Goal: Information Seeking & Learning: Learn about a topic

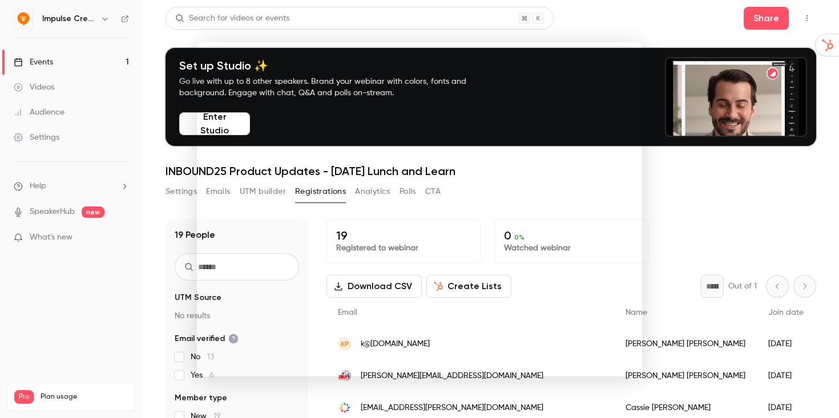
scroll to position [103, 0]
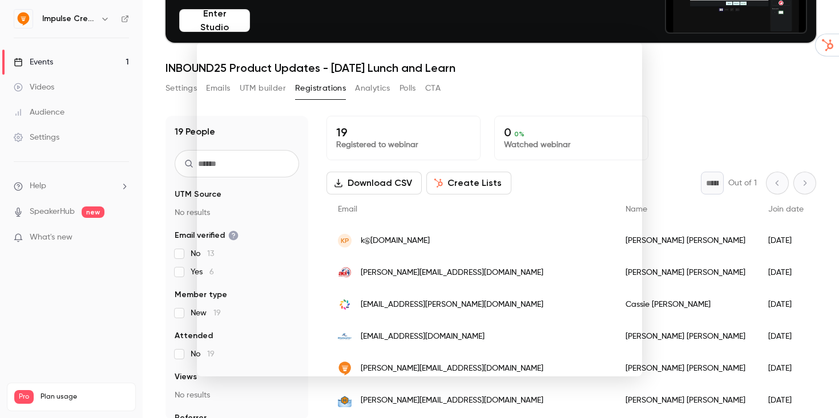
click at [45, 63] on div at bounding box center [419, 209] width 839 height 418
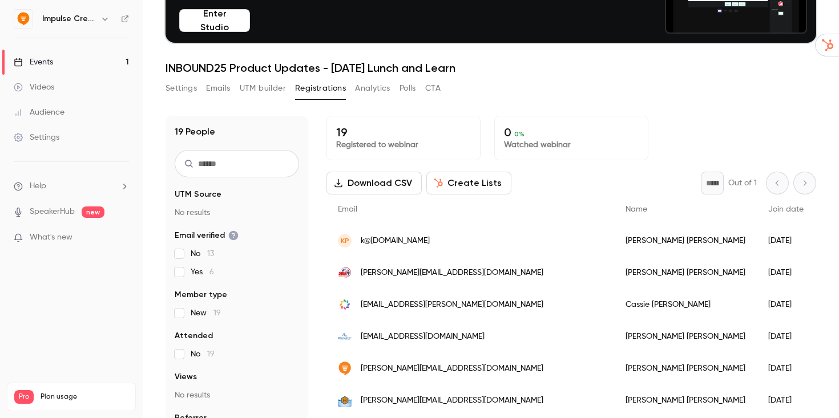
click at [46, 58] on div "Events" at bounding box center [33, 62] width 39 height 11
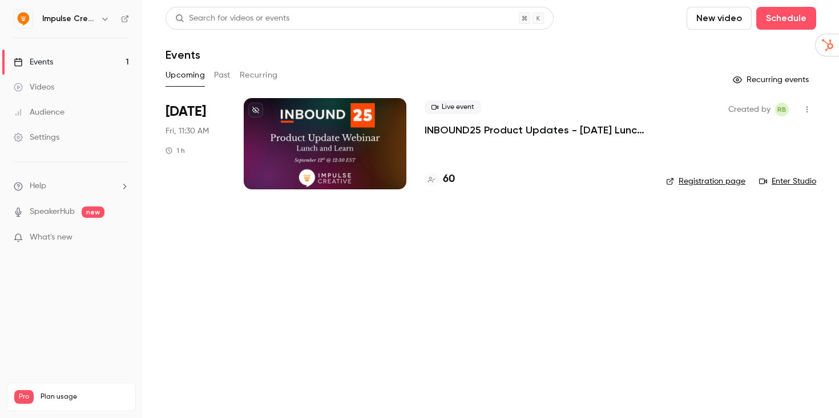
click at [472, 130] on p "INBOUND25 Product Updates - [DATE] Lunch and Learn" at bounding box center [536, 130] width 223 height 14
